Goal: Obtain resource: Download file/media

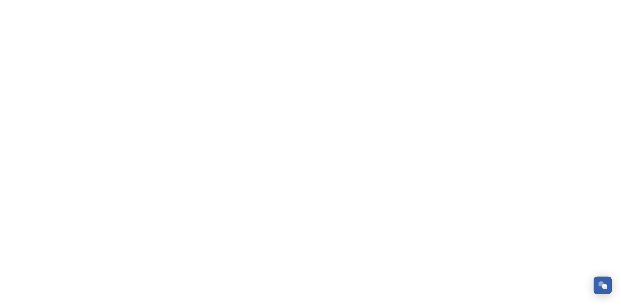
scroll to position [68, 0]
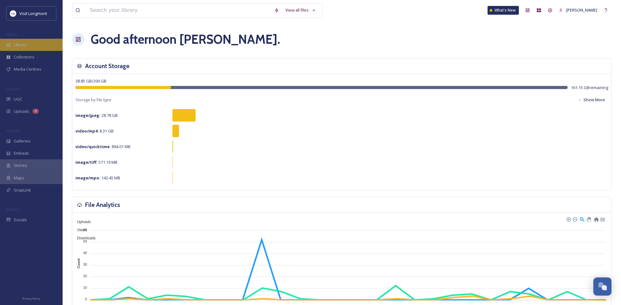
click at [22, 42] on span "Library" at bounding box center [20, 45] width 13 height 6
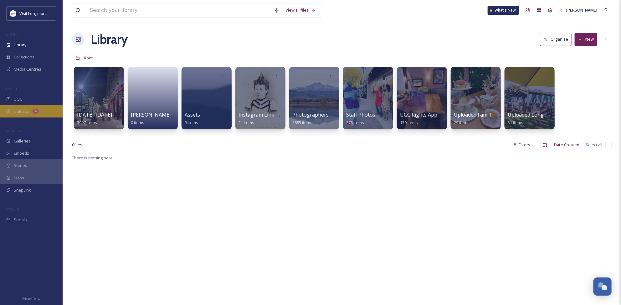
click at [22, 110] on span "Uploads" at bounding box center [22, 112] width 16 height 6
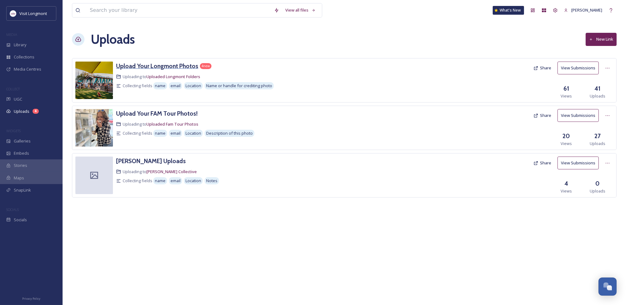
click at [161, 64] on h3 "Upload Your Longmont Photos" at bounding box center [157, 66] width 82 height 8
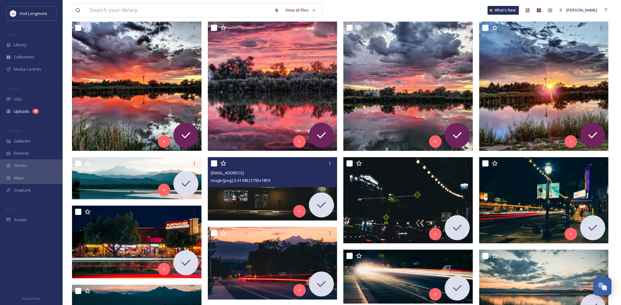
scroll to position [69, 0]
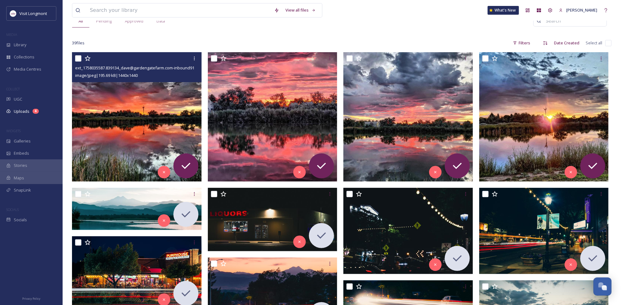
click at [118, 117] on img at bounding box center [137, 117] width 130 height 130
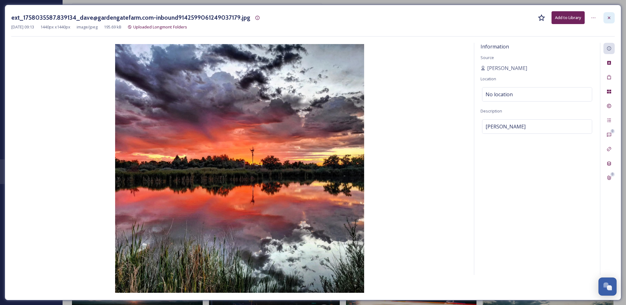
click at [609, 17] on icon at bounding box center [609, 17] width 3 height 3
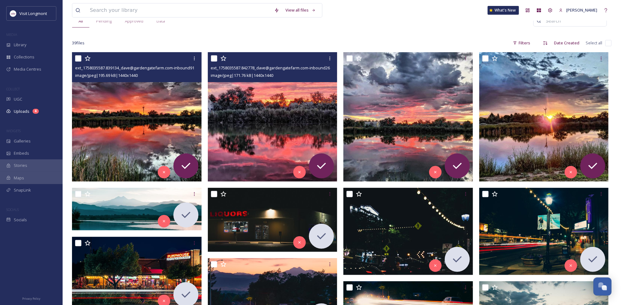
click at [271, 116] on img at bounding box center [273, 117] width 130 height 130
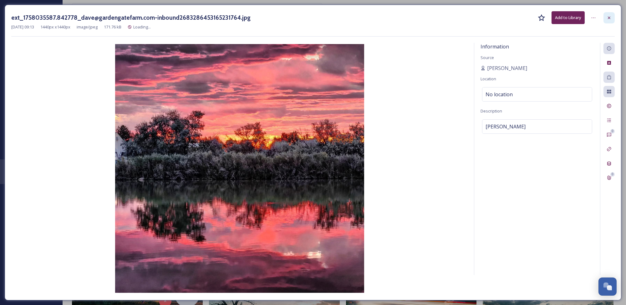
click at [610, 17] on icon at bounding box center [609, 17] width 3 height 3
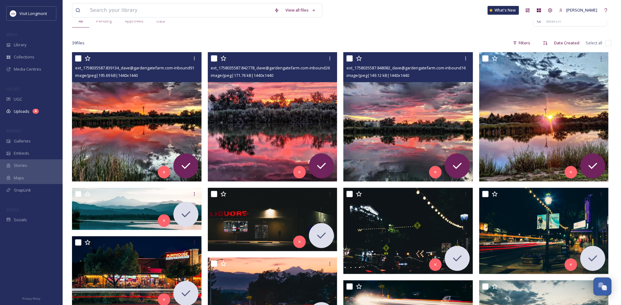
click at [393, 122] on img at bounding box center [408, 117] width 130 height 130
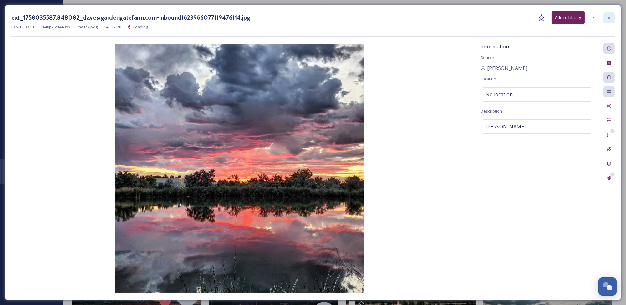
click at [611, 16] on icon at bounding box center [609, 17] width 5 height 5
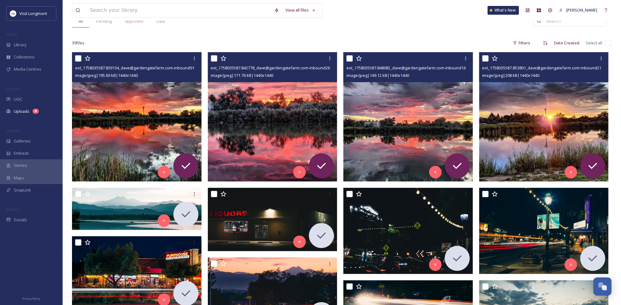
click at [529, 72] on div "image/jpeg | 208 kB | 1440 x 1440" at bounding box center [544, 76] width 125 height 8
drag, startPoint x: 529, startPoint y: 67, endPoint x: 581, endPoint y: 70, distance: 51.7
click at [581, 70] on span "ext_1758035587.853801_dave@gardengatefarm.com-inbound2148944645763313140.jpg" at bounding box center [563, 68] width 163 height 6
copy span "[PERSON_NAME][EMAIL_ADDRESS][DOMAIN_NAME]"
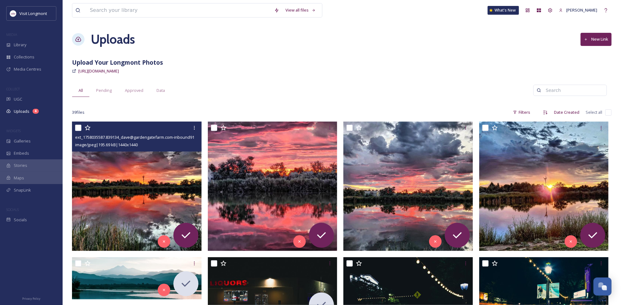
click at [293, 71] on div "[URL][DOMAIN_NAME]" at bounding box center [342, 71] width 540 height 8
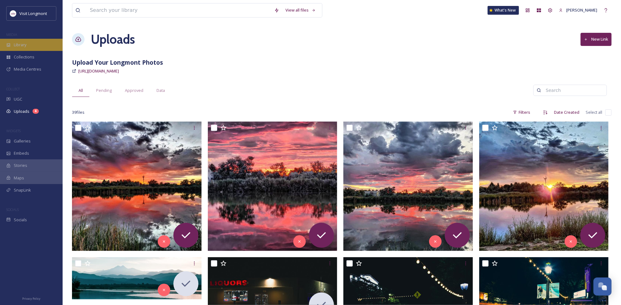
click at [26, 45] on span "Library" at bounding box center [20, 45] width 13 height 6
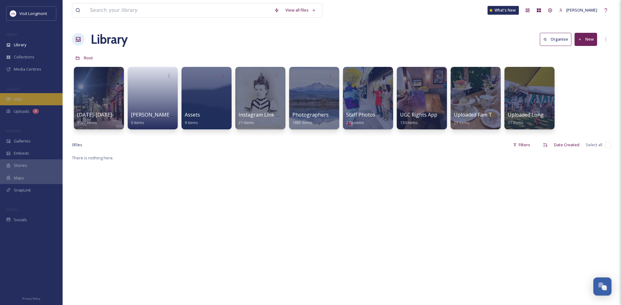
click at [25, 100] on div "UGC" at bounding box center [31, 99] width 63 height 12
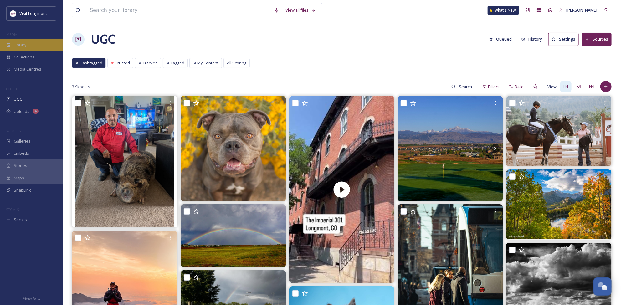
click at [23, 48] on span "Library" at bounding box center [20, 45] width 13 height 6
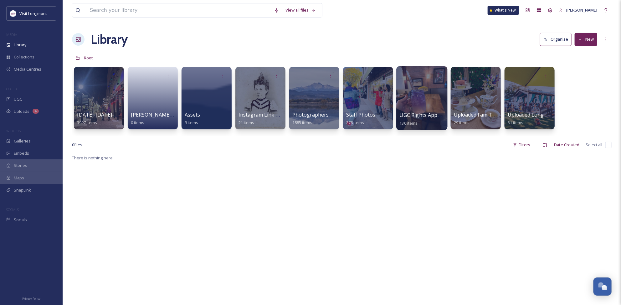
click at [418, 96] on div at bounding box center [421, 98] width 51 height 64
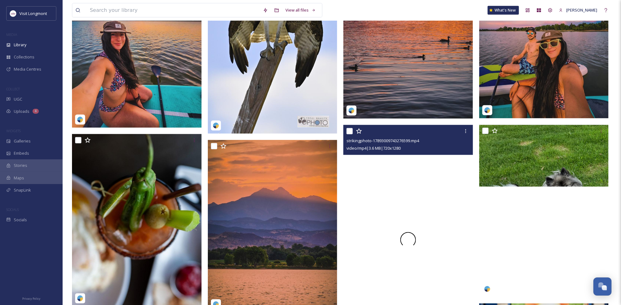
scroll to position [591, 0]
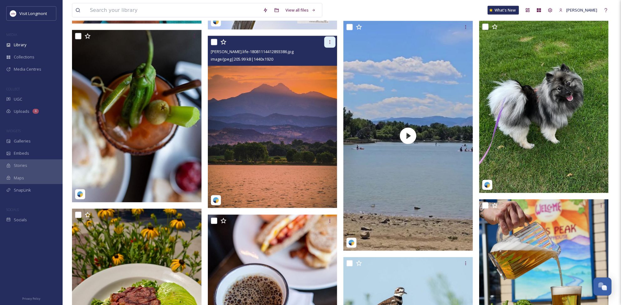
click at [328, 40] on icon at bounding box center [329, 42] width 5 height 5
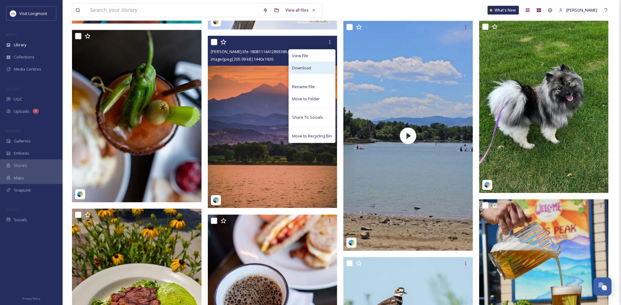
click at [304, 67] on span "Download" at bounding box center [301, 68] width 19 height 6
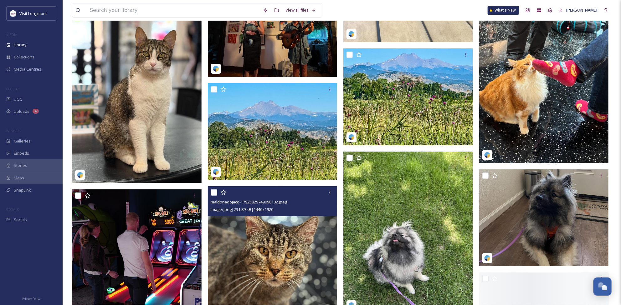
scroll to position [1426, 0]
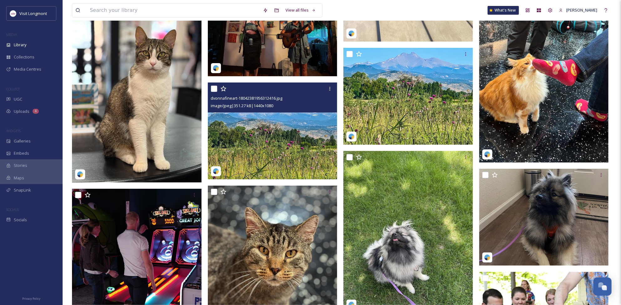
click at [279, 141] on img at bounding box center [273, 131] width 130 height 97
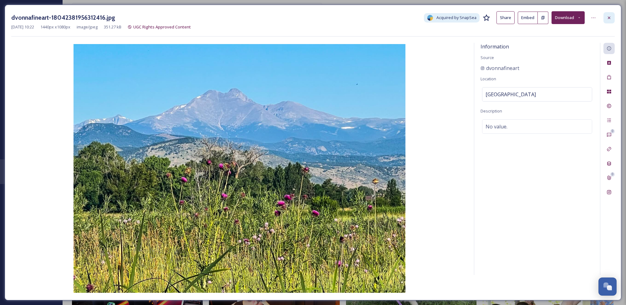
click at [612, 17] on icon at bounding box center [609, 17] width 5 height 5
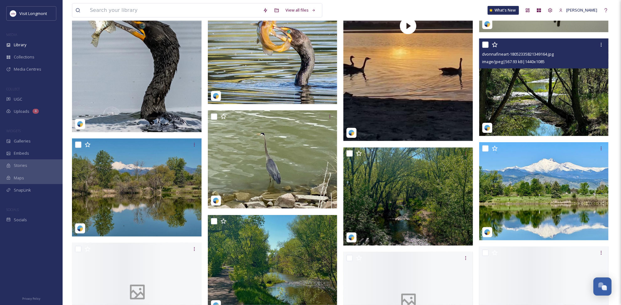
scroll to position [2990, 0]
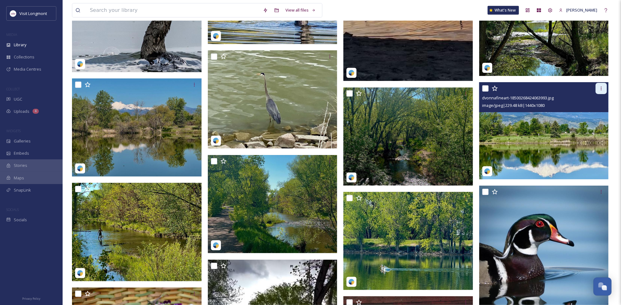
click at [600, 91] on icon at bounding box center [601, 88] width 5 height 5
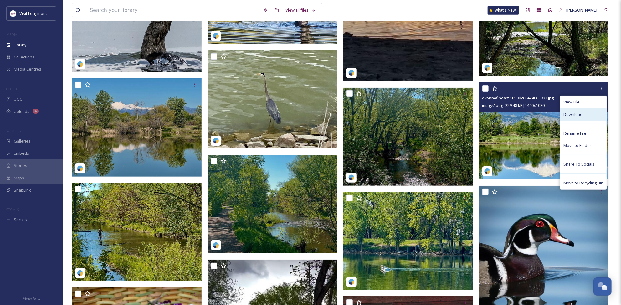
click at [577, 110] on div "Download" at bounding box center [583, 115] width 46 height 12
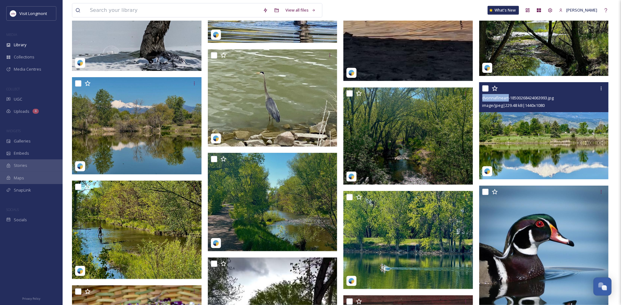
drag, startPoint x: 482, startPoint y: 97, endPoint x: 508, endPoint y: 100, distance: 26.1
click at [508, 100] on span "dvonnafineart-18500268424063993.jpg" at bounding box center [518, 98] width 72 height 6
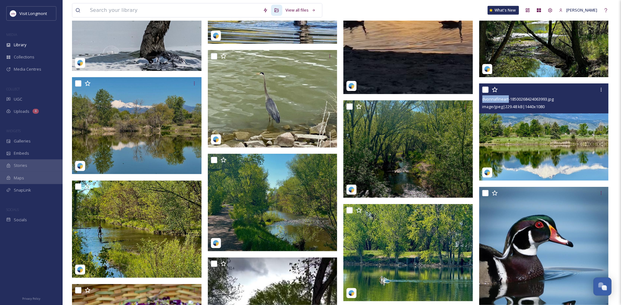
copy span "dvonnafineart"
